Goal: Task Accomplishment & Management: Manage account settings

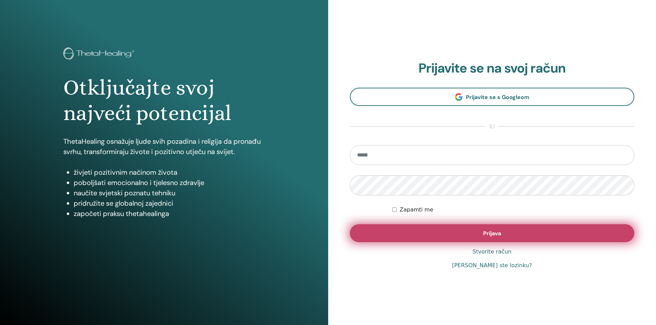
type input "**********"
click at [471, 239] on button "Prijava" at bounding box center [492, 233] width 285 height 18
click at [480, 234] on button "Prijava" at bounding box center [492, 233] width 285 height 18
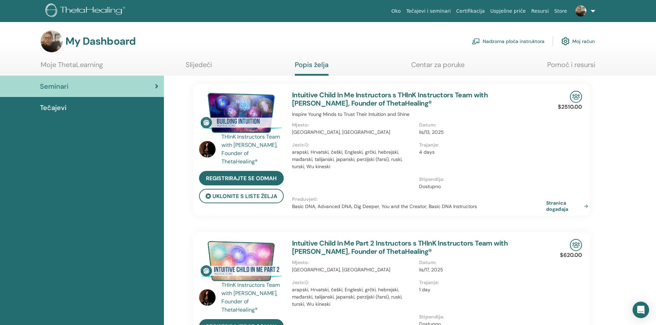
click at [585, 7] on img at bounding box center [580, 11] width 11 height 11
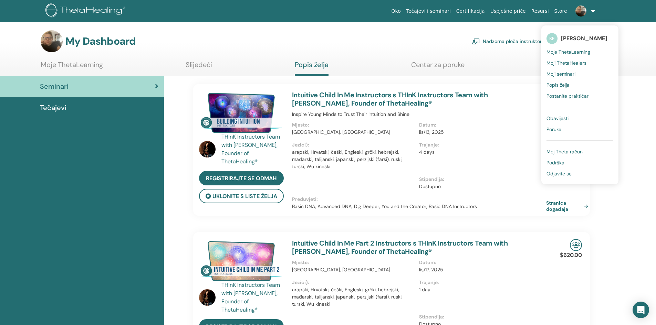
click at [567, 153] on span "Moj Theta račun" at bounding box center [564, 152] width 36 height 6
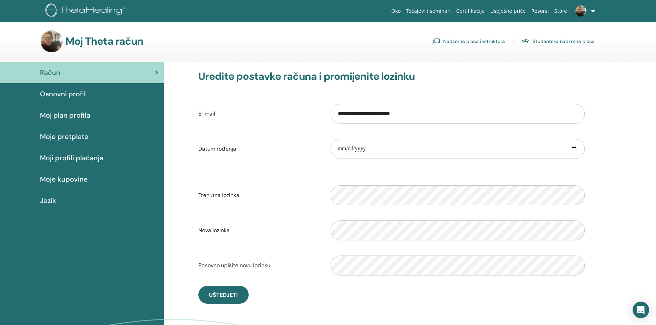
click at [477, 42] on link "Nadzorna ploča instruktora" at bounding box center [468, 41] width 73 height 11
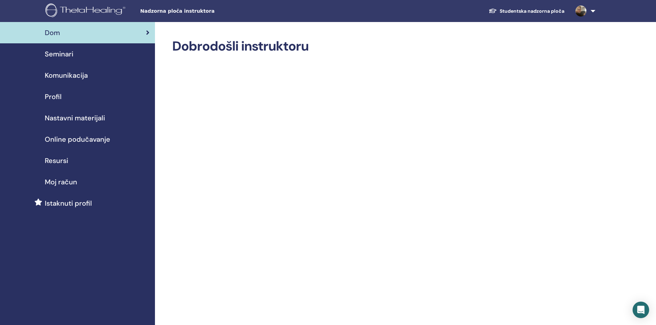
click at [70, 57] on span "Seminari" at bounding box center [59, 54] width 29 height 10
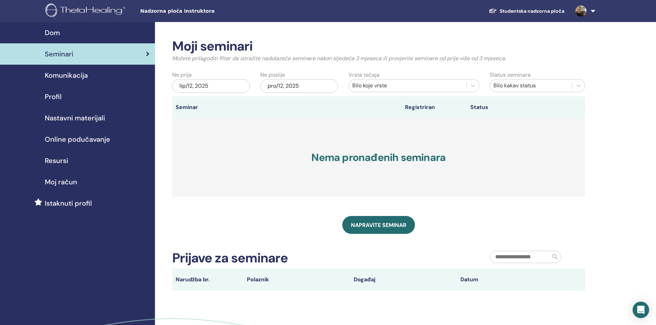
click at [56, 183] on span "Moj račun" at bounding box center [61, 182] width 32 height 10
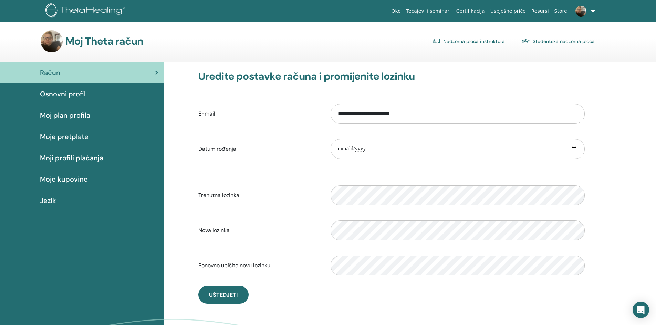
click at [63, 98] on span "Osnovni profil" at bounding box center [63, 94] width 46 height 10
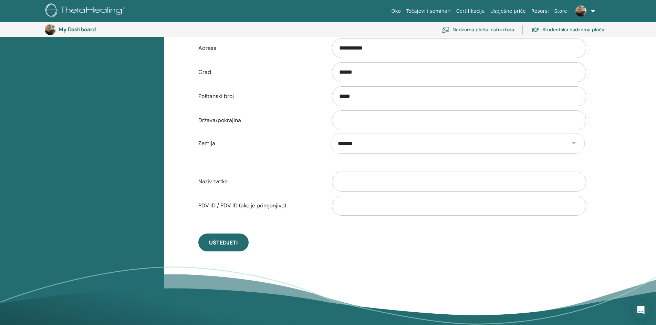
scroll to position [256, 0]
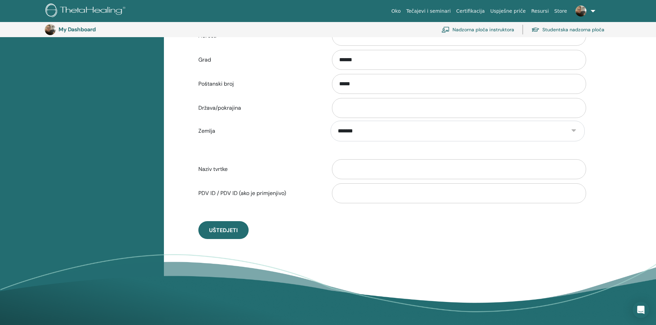
click at [591, 10] on link at bounding box center [584, 11] width 28 height 22
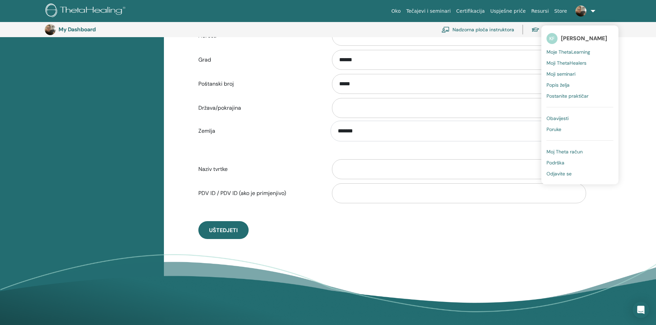
click at [592, 10] on link at bounding box center [584, 11] width 28 height 22
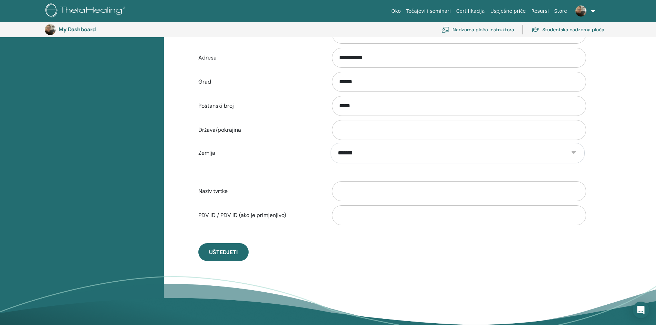
scroll to position [222, 0]
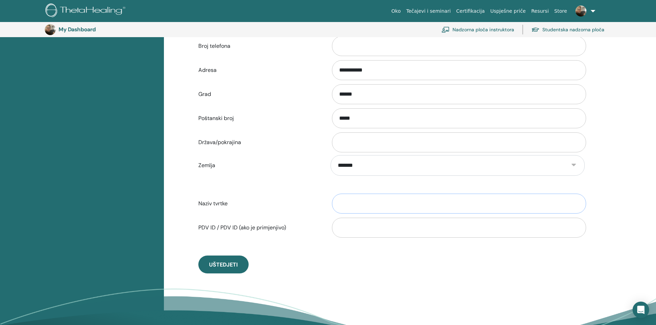
click at [367, 203] on input "Naziv tvrtke" at bounding box center [459, 204] width 254 height 20
type input "**********"
click at [382, 139] on input "Država/pokrajina" at bounding box center [459, 143] width 254 height 20
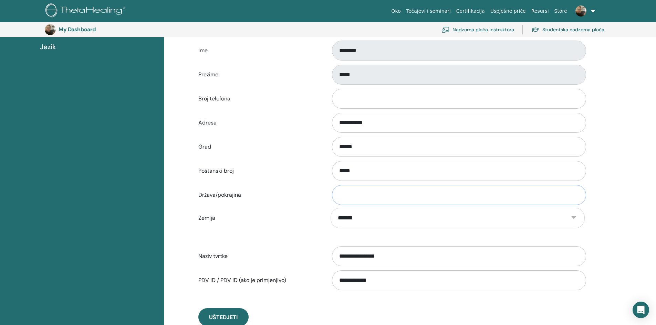
scroll to position [153, 0]
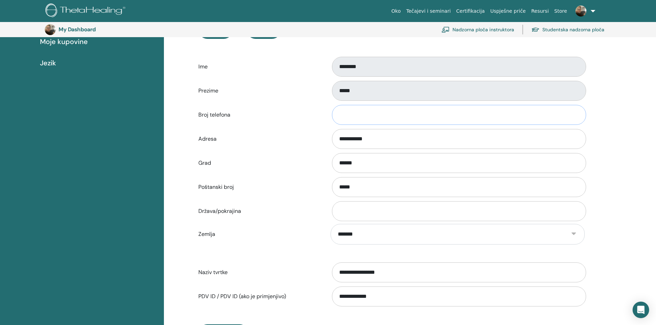
click at [379, 113] on input "Broj telefona" at bounding box center [459, 115] width 254 height 20
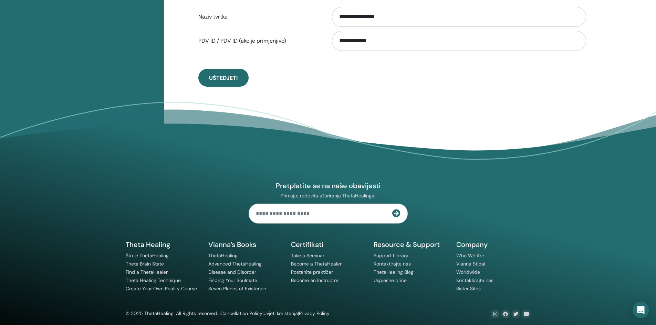
scroll to position [413, 0]
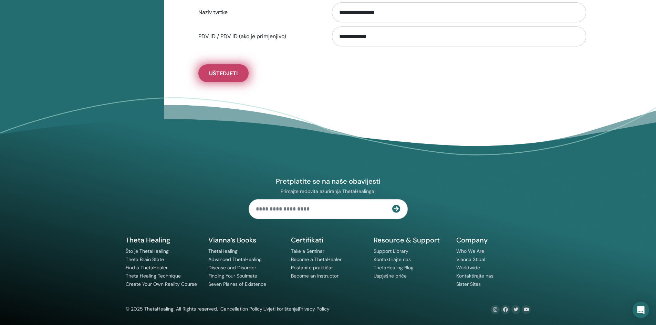
type input "**********"
click at [227, 78] on button "Uštedjeti" at bounding box center [223, 73] width 50 height 18
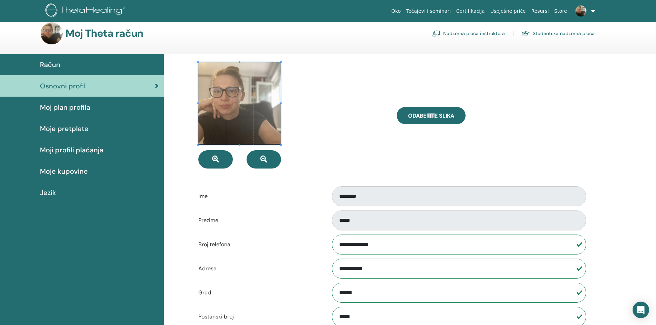
scroll to position [0, 0]
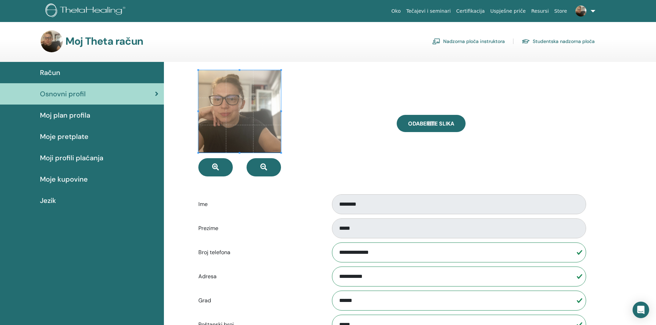
click at [81, 114] on span "Moj plan profila" at bounding box center [65, 115] width 50 height 10
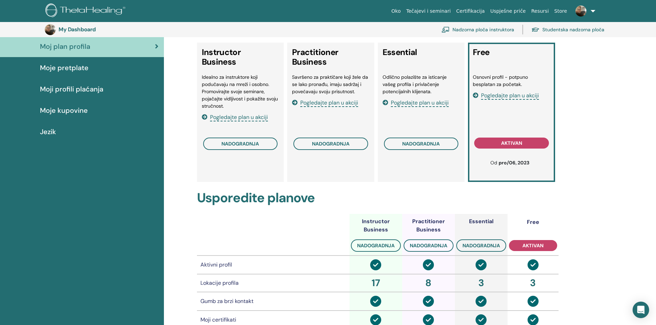
scroll to position [50, 0]
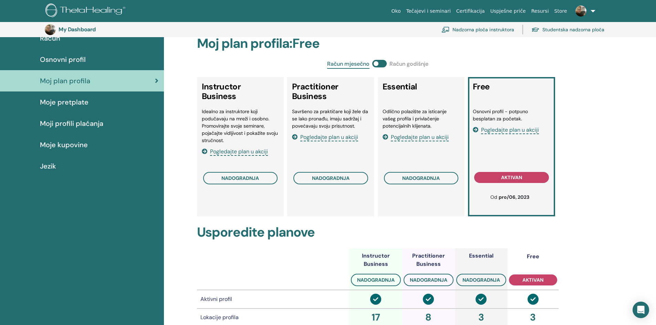
click at [76, 101] on span "Moje pretplate" at bounding box center [64, 102] width 49 height 10
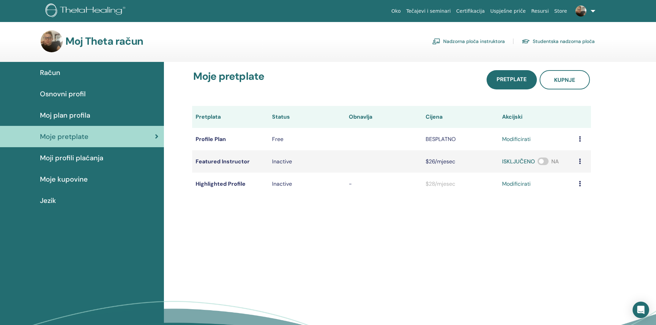
click at [579, 137] on icon at bounding box center [580, 139] width 2 height 6
click at [74, 156] on span "Moji profili plaćanja" at bounding box center [71, 158] width 63 height 10
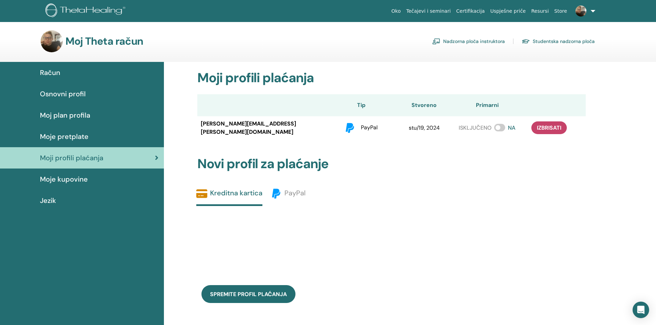
click at [66, 178] on span "Moje kupovine" at bounding box center [64, 179] width 48 height 10
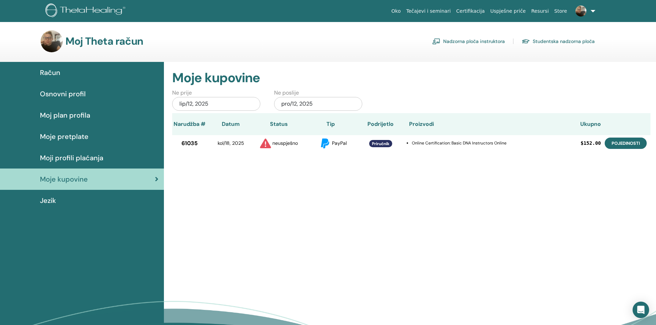
click at [639, 143] on link "pojedinosti" at bounding box center [626, 143] width 42 height 11
click at [80, 93] on span "Osnovni profil" at bounding box center [63, 94] width 46 height 10
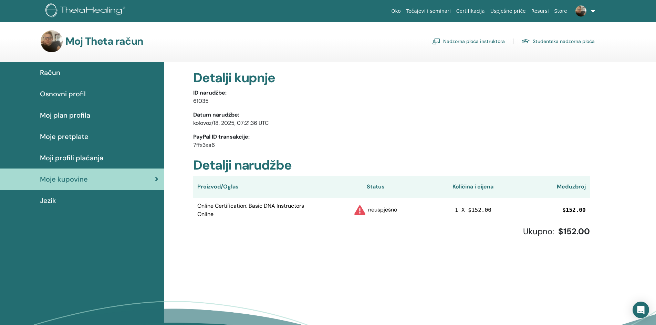
drag, startPoint x: 66, startPoint y: 199, endPoint x: 64, endPoint y: 242, distance: 43.1
click at [50, 245] on div "Račun Osnovni profil Moj plan profila Moje pretplate Moji profili plaćanja Moje…" at bounding box center [82, 216] width 164 height 308
click at [494, 38] on link "Nadzorna ploča instruktora" at bounding box center [468, 41] width 73 height 11
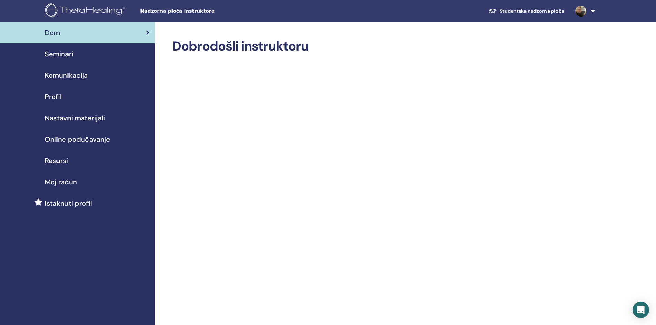
click at [69, 140] on span "Online podučavanje" at bounding box center [77, 139] width 65 height 10
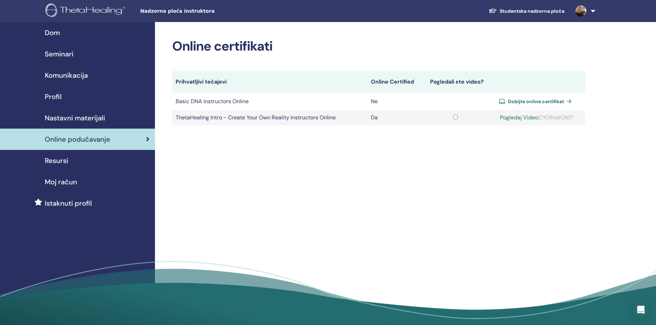
click at [526, 103] on span "Dobijte online certifikat" at bounding box center [536, 101] width 56 height 6
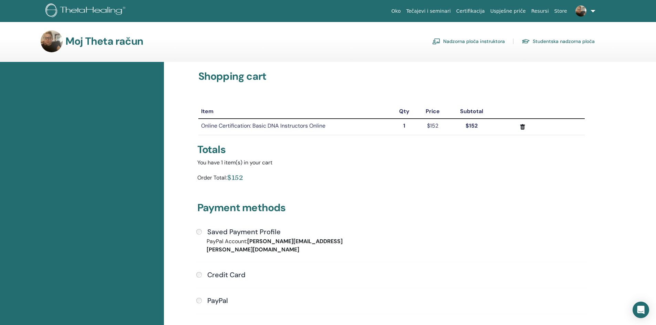
scroll to position [34, 0]
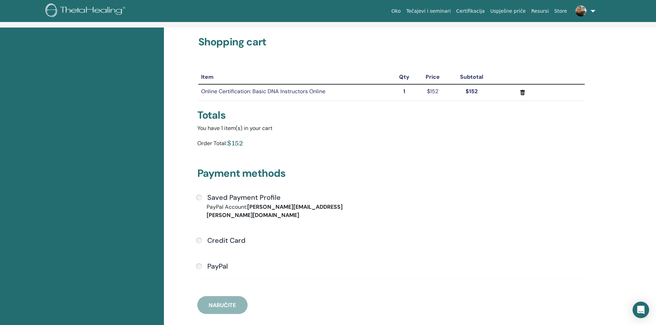
drag, startPoint x: 197, startPoint y: 195, endPoint x: 354, endPoint y: 239, distance: 162.5
click at [354, 239] on div "Saved Payment Profile PayPal Account: [PERSON_NAME][EMAIL_ADDRESS][PERSON_NAME]…" at bounding box center [391, 240] width 399 height 95
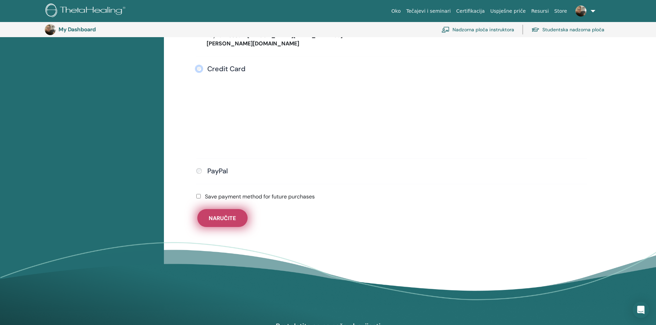
scroll to position [222, 0]
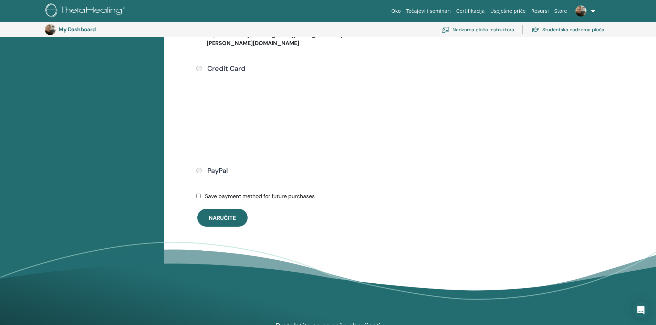
click at [200, 167] on div "PayPal" at bounding box center [391, 171] width 390 height 9
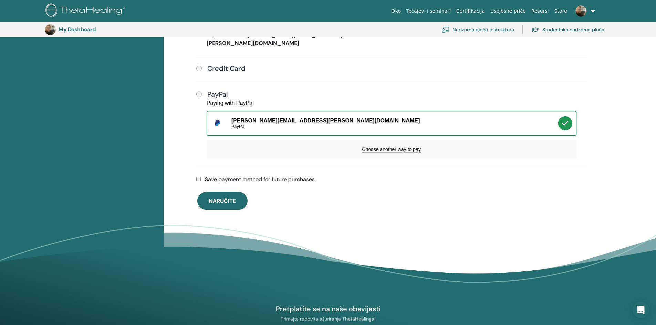
click at [241, 176] on label "Save payment method for future purchases" at bounding box center [260, 180] width 110 height 8
click at [222, 198] on span "Naručite" at bounding box center [222, 201] width 27 height 7
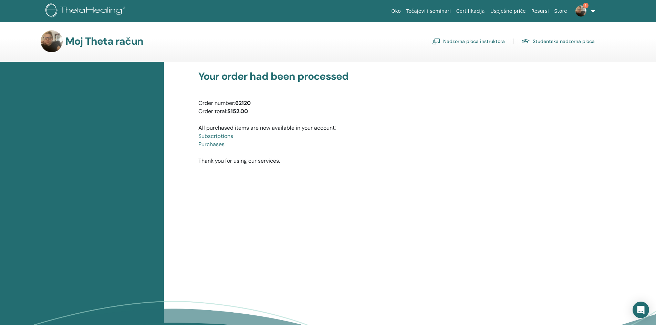
click at [214, 146] on link "Purchases" at bounding box center [211, 144] width 26 height 7
click at [486, 42] on link "Nadzorna ploča instruktora" at bounding box center [468, 41] width 73 height 11
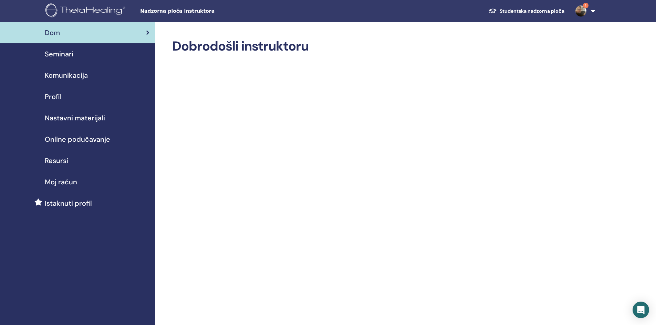
click at [583, 10] on img at bounding box center [580, 11] width 11 height 11
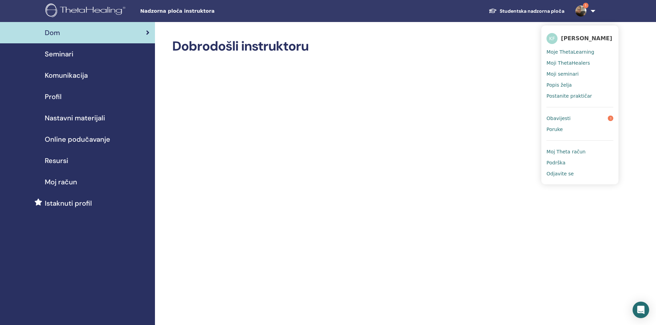
click at [573, 117] on link "Obavijesti 1" at bounding box center [579, 118] width 67 height 11
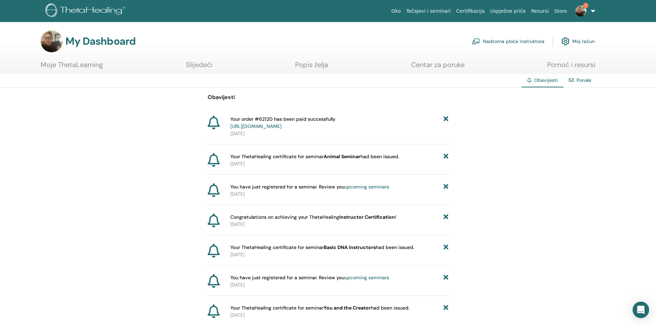
click at [282, 126] on link "https://member.thetahealing.com/member/account/subscriptions/purchases" at bounding box center [255, 126] width 51 height 6
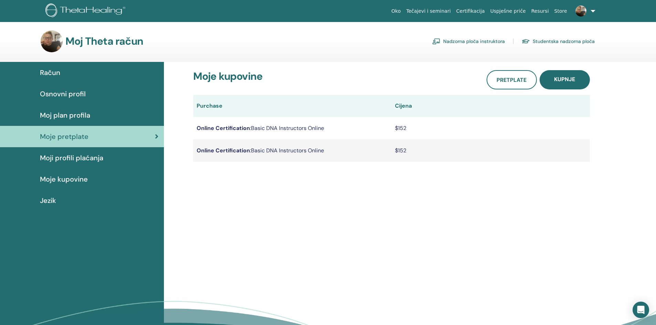
click at [463, 45] on link "Nadzorna ploča instruktora" at bounding box center [468, 41] width 73 height 11
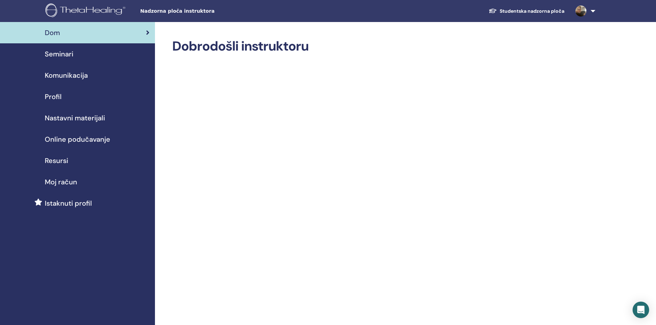
click at [84, 117] on span "Nastavni materijali" at bounding box center [75, 118] width 60 height 10
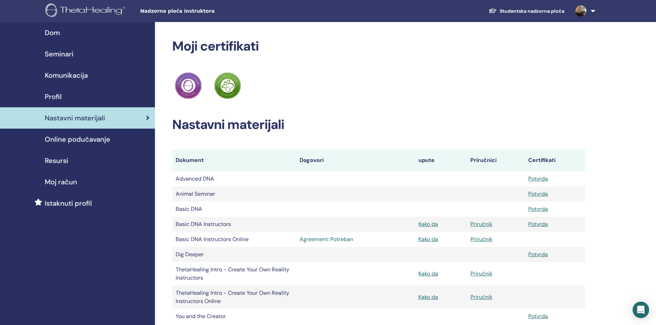
click at [325, 241] on link "Agreement: Potreban" at bounding box center [356, 239] width 112 height 8
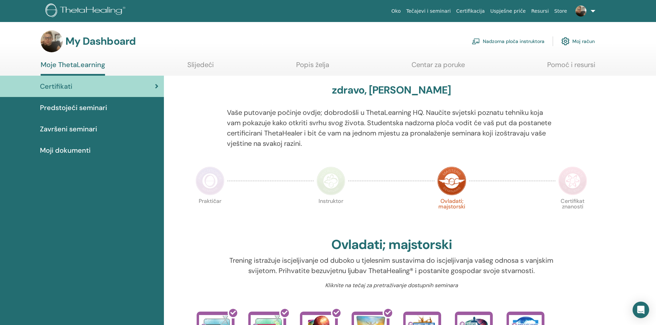
click at [506, 41] on link "Nadzorna ploča instruktora" at bounding box center [508, 41] width 73 height 15
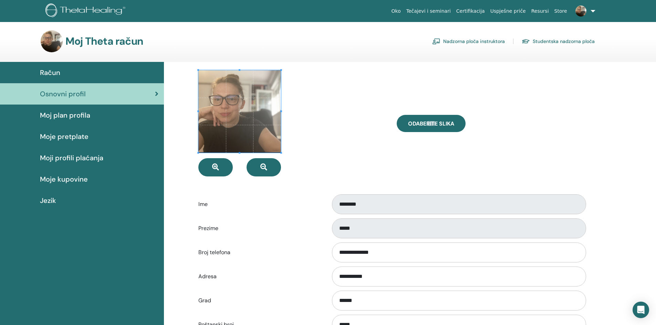
click at [463, 39] on link "Nadzorna ploča instruktora" at bounding box center [468, 41] width 73 height 11
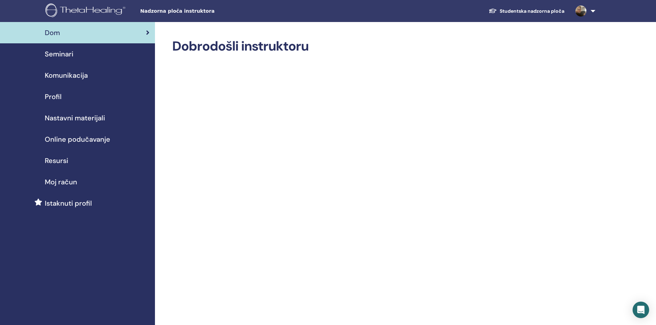
click at [70, 83] on link "Komunikacija" at bounding box center [77, 75] width 155 height 21
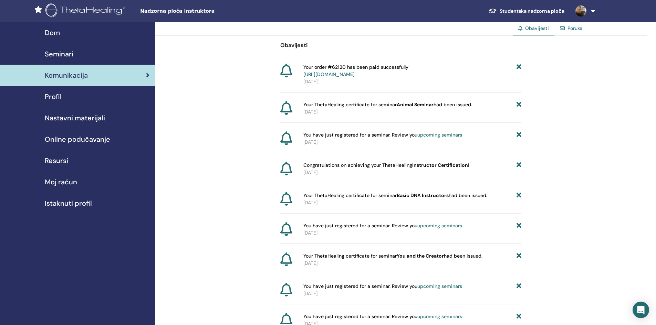
click at [72, 55] on span "Seminari" at bounding box center [59, 54] width 29 height 10
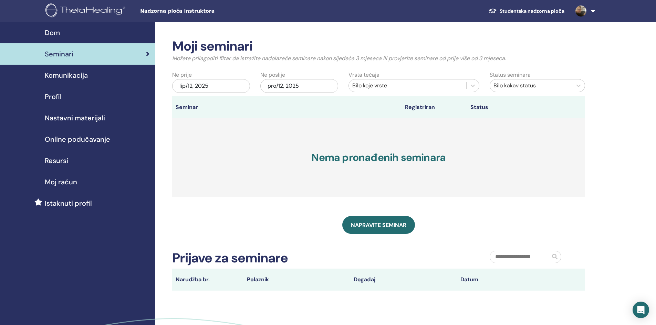
click at [76, 134] on span "Online podučavanje" at bounding box center [77, 139] width 65 height 10
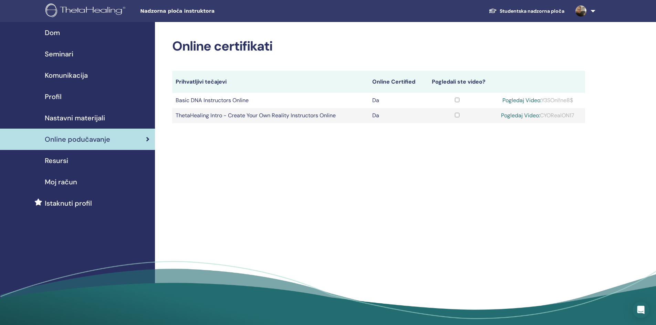
click at [79, 117] on span "Nastavni materijali" at bounding box center [75, 118] width 60 height 10
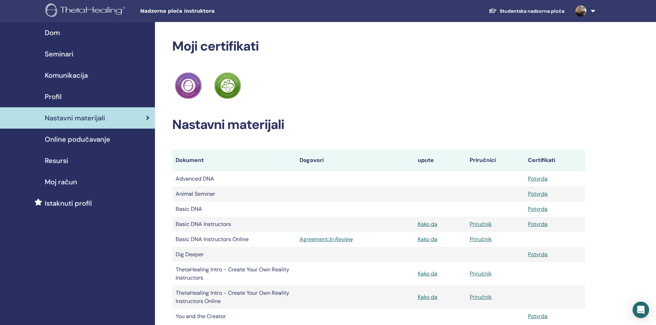
click at [82, 134] on span "Online podučavanje" at bounding box center [77, 139] width 65 height 10
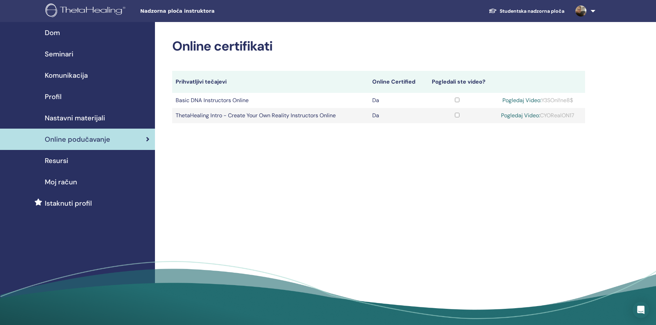
click at [85, 121] on span "Nastavni materijali" at bounding box center [75, 118] width 60 height 10
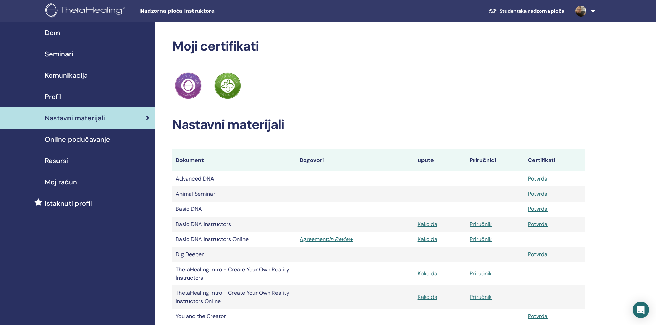
click at [48, 33] on span "Dom" at bounding box center [52, 33] width 15 height 10
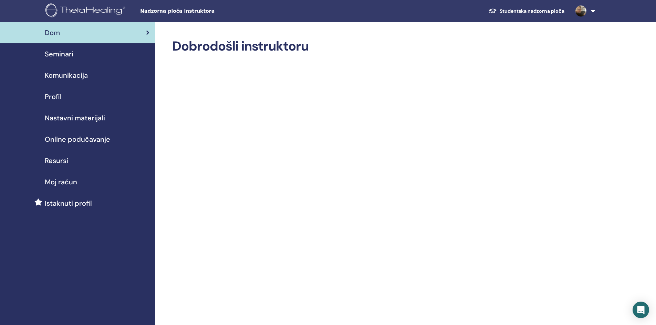
click at [67, 55] on span "Seminari" at bounding box center [59, 54] width 29 height 10
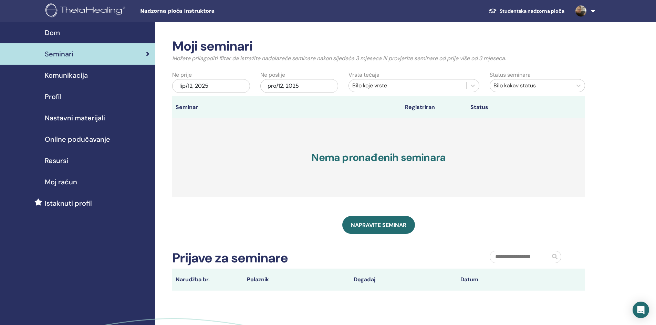
click at [79, 140] on span "Online podučavanje" at bounding box center [77, 139] width 65 height 10
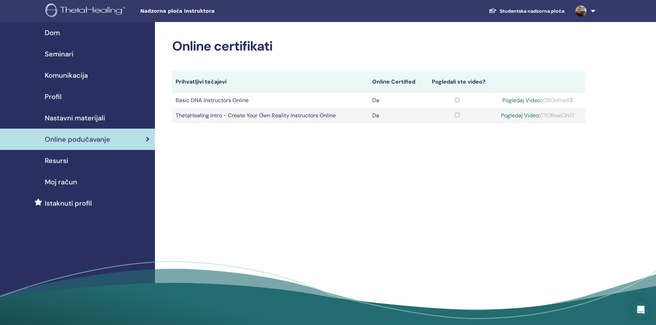
click at [530, 101] on link "Pogledaj Video:" at bounding box center [521, 100] width 39 height 7
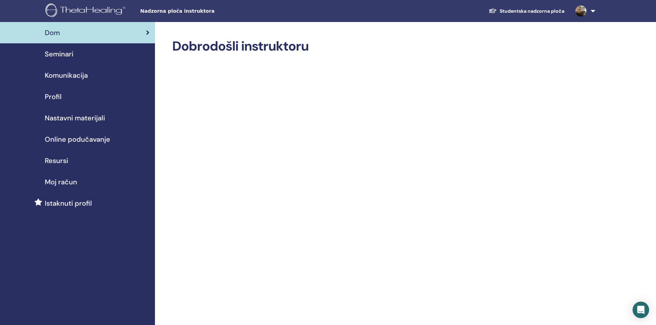
click at [67, 136] on span "Online podučavanje" at bounding box center [77, 139] width 65 height 10
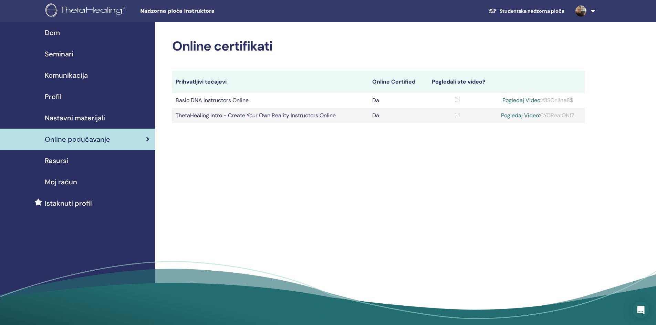
drag, startPoint x: 543, startPoint y: 100, endPoint x: 576, endPoint y: 101, distance: 33.7
click at [576, 101] on div "Pogledaj Video: Y3SOnl!ne8$" at bounding box center [537, 100] width 87 height 8
copy div "Y3SOnl!ne8$"
